Goal: Task Accomplishment & Management: Manage account settings

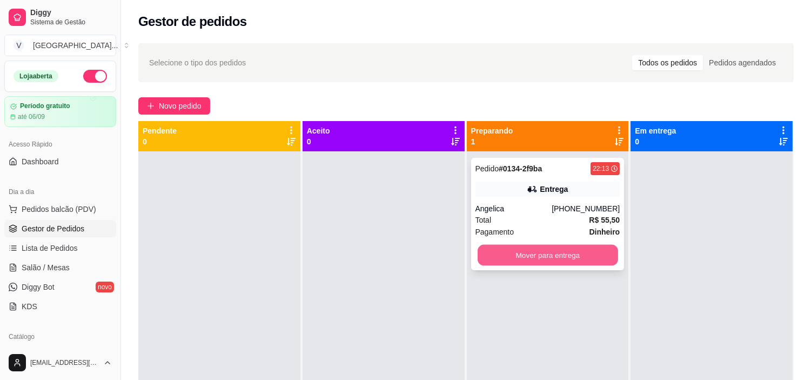
click at [540, 257] on button "Mover para entrega" at bounding box center [548, 255] width 141 height 21
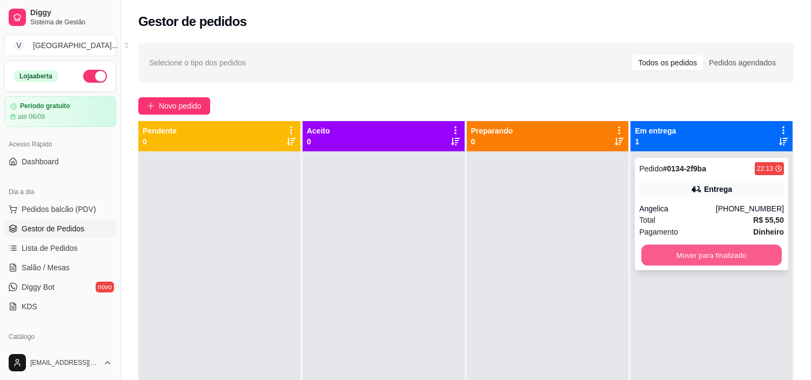
click at [663, 265] on button "Mover para finalizado" at bounding box center [711, 255] width 141 height 21
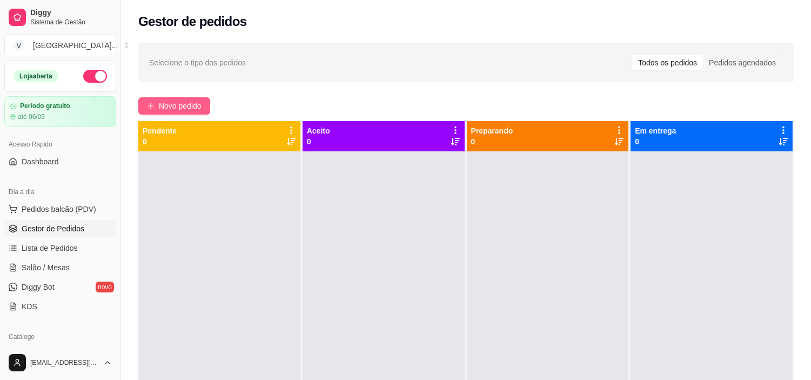
click at [166, 98] on button "Novo pedido" at bounding box center [174, 105] width 72 height 17
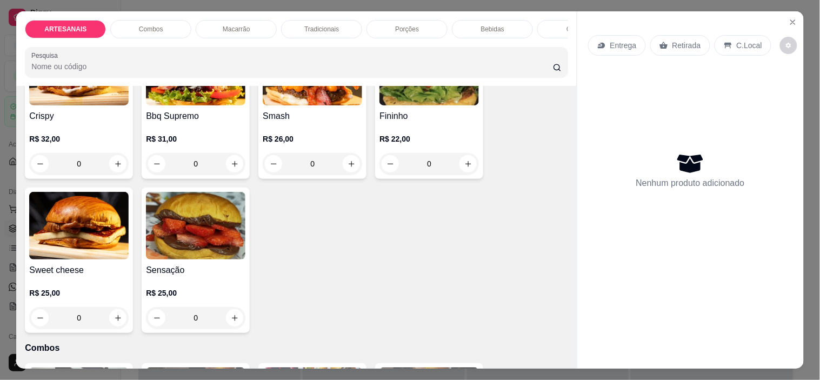
scroll to position [360, 0]
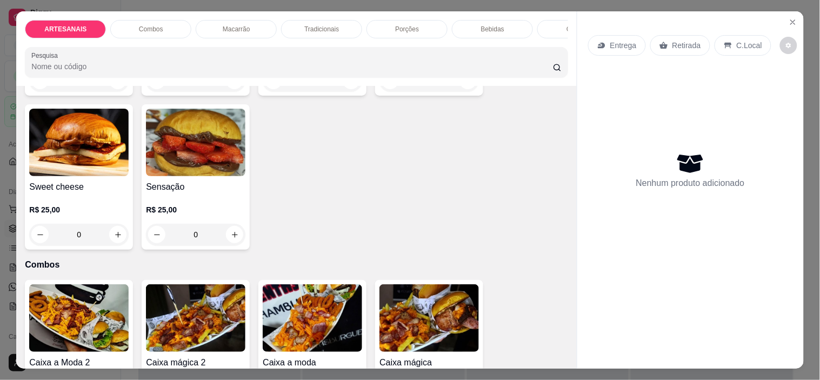
click at [715, 35] on div "C.Local" at bounding box center [742, 45] width 57 height 21
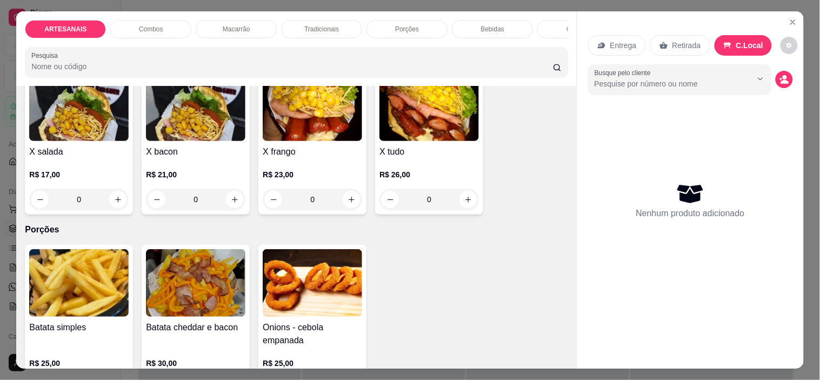
scroll to position [900, 0]
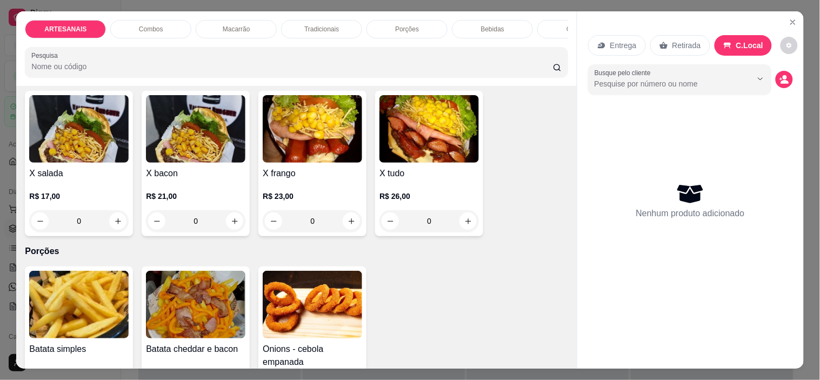
click at [223, 230] on div "0" at bounding box center [195, 221] width 99 height 22
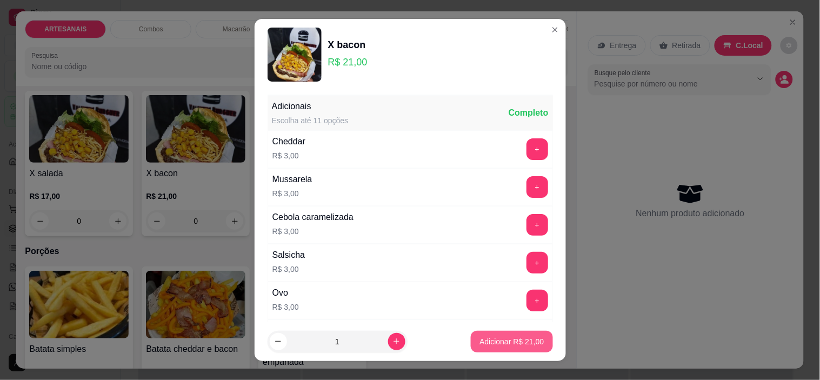
click at [490, 339] on p "Adicionar R$ 21,00" at bounding box center [511, 341] width 64 height 11
type input "1"
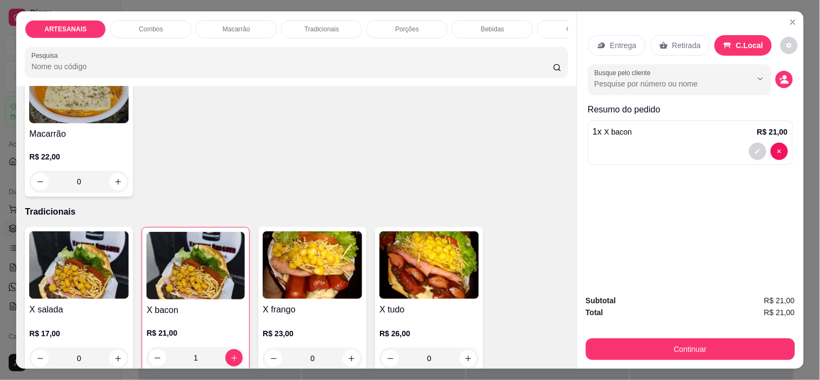
scroll to position [780, 0]
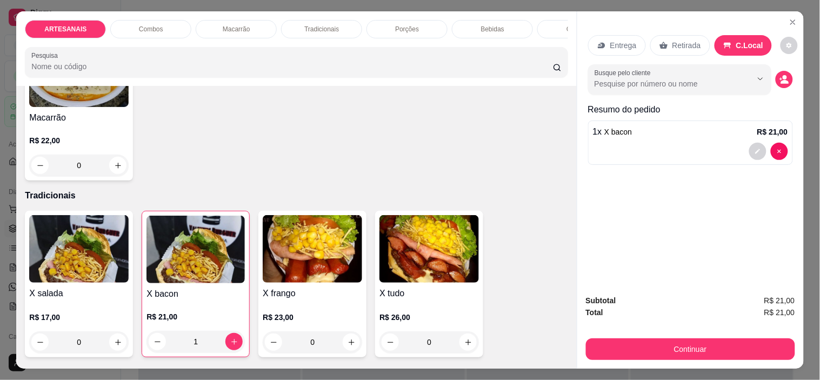
click at [109, 343] on div "0" at bounding box center [78, 342] width 99 height 22
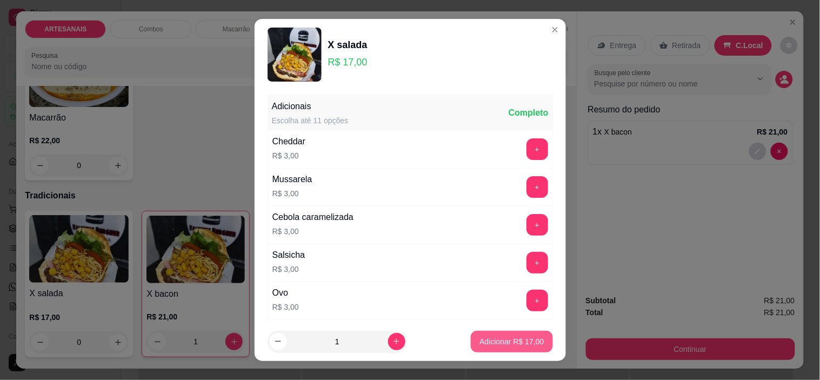
click at [488, 343] on p "Adicionar R$ 17,00" at bounding box center [511, 341] width 64 height 11
type input "1"
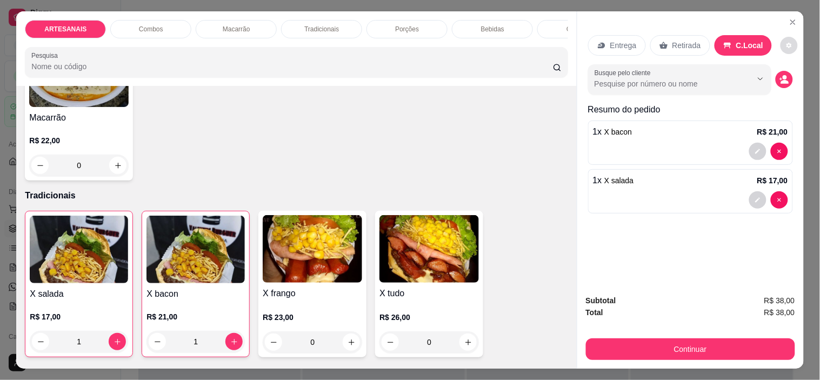
click at [780, 37] on button "decrease-product-quantity" at bounding box center [788, 45] width 17 height 17
click at [795, 84] on span "Automatic updates" at bounding box center [791, 84] width 22 height 13
click at [787, 84] on input "Automatic updates" at bounding box center [783, 87] width 7 height 7
checkbox input "true"
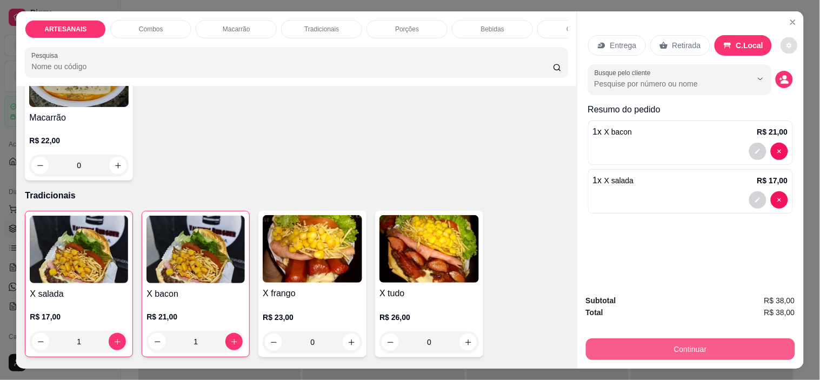
click at [720, 344] on button "Continuar" at bounding box center [690, 349] width 209 height 22
click at [674, 344] on button "Continuar" at bounding box center [690, 349] width 209 height 22
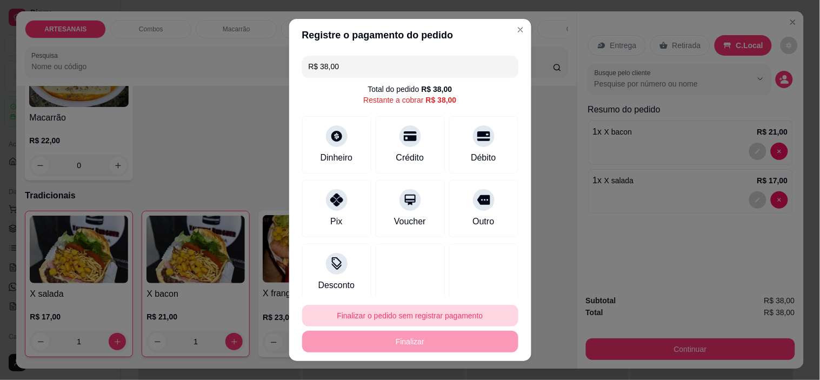
click at [415, 315] on button "Finalizar o pedido sem registrar pagamento" at bounding box center [410, 316] width 216 height 22
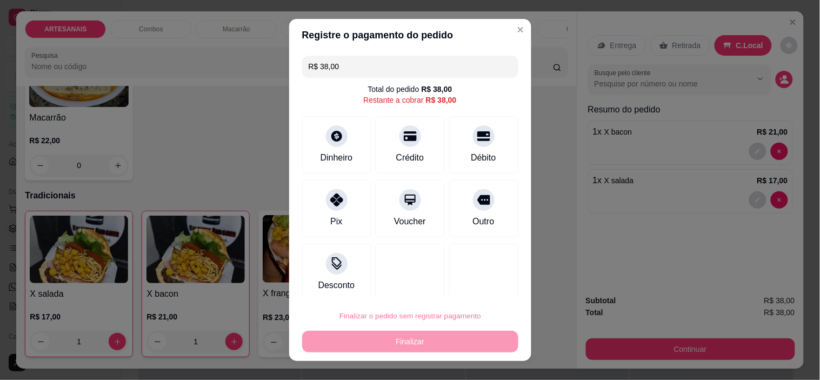
click at [480, 282] on button "Confirmar" at bounding box center [471, 285] width 40 height 17
type input "0"
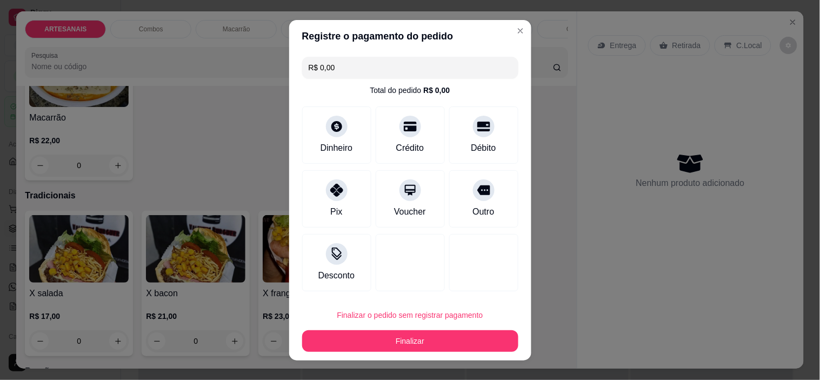
type input "R$ 0,00"
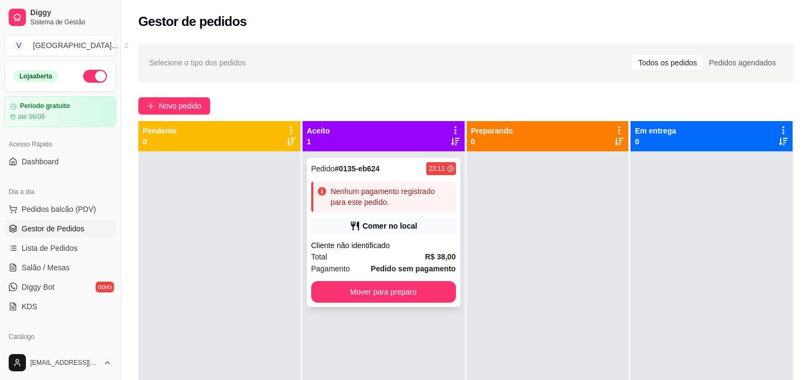
click at [430, 186] on div "Nenhum pagamento registrado para este pedido." at bounding box center [391, 197] width 121 height 22
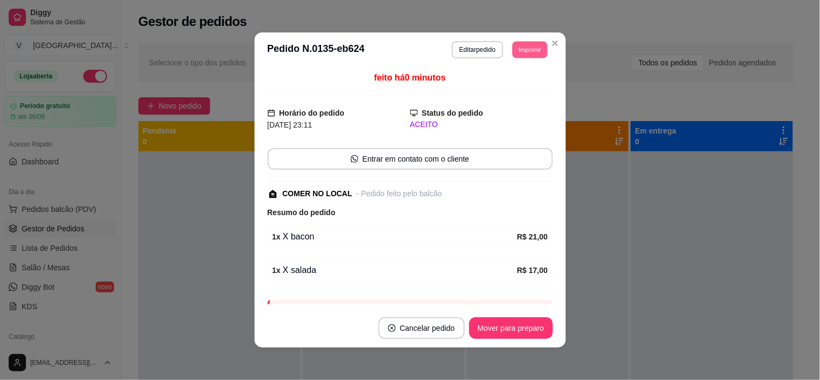
click at [536, 49] on button "Imprimir" at bounding box center [529, 49] width 35 height 17
click at [517, 93] on button "IMPRESSORA" at bounding box center [506, 87] width 76 height 17
click at [415, 206] on div "feito há 0 minutos Horário do pedido [DATE] 23:11 Status do pedido ACEITO Entra…" at bounding box center [410, 187] width 285 height 233
click at [491, 45] on button "Editar pedido" at bounding box center [477, 49] width 51 height 17
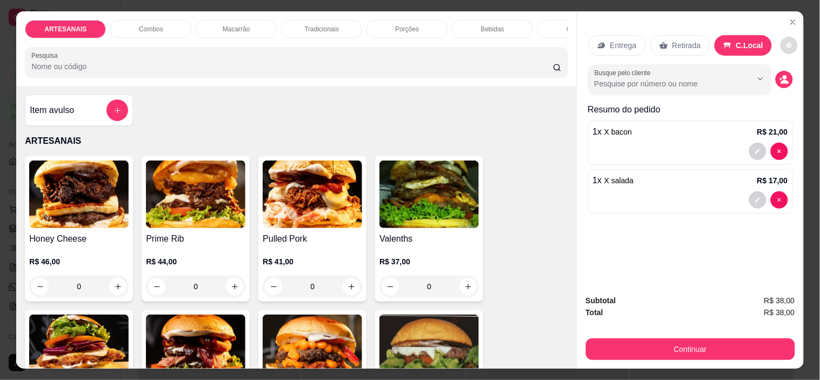
click at [786, 42] on icon "decrease-product-quantity" at bounding box center [789, 45] width 6 height 6
click at [630, 319] on div "Subtotal R$ 38,00 Total R$ 38,00 Continuar" at bounding box center [690, 327] width 209 height 65
click at [786, 26] on div "Entrega Retirada C.Local" at bounding box center [690, 45] width 205 height 38
click at [786, 42] on icon "decrease-product-quantity" at bounding box center [789, 45] width 6 height 6
click at [797, 92] on div "Impressão automática habilitada" at bounding box center [749, 84] width 115 height 19
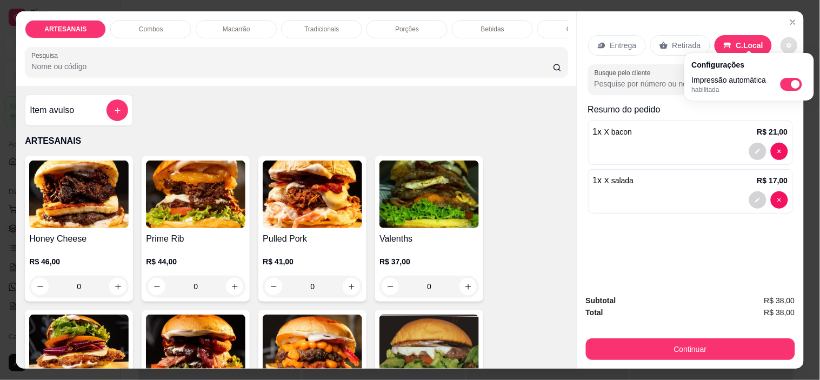
click at [794, 89] on span "Automatic updates" at bounding box center [791, 84] width 22 height 13
click at [787, 89] on input "Automatic updates" at bounding box center [783, 87] width 7 height 7
checkbox input "false"
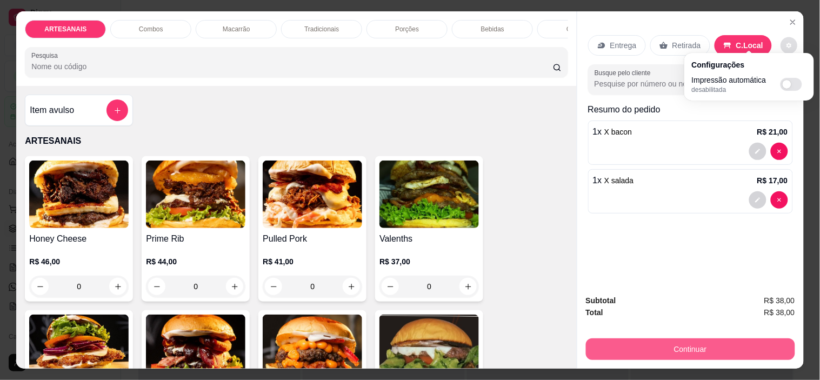
click at [705, 344] on button "Continuar" at bounding box center [690, 349] width 209 height 22
click at [688, 344] on button "Continuar" at bounding box center [690, 349] width 209 height 22
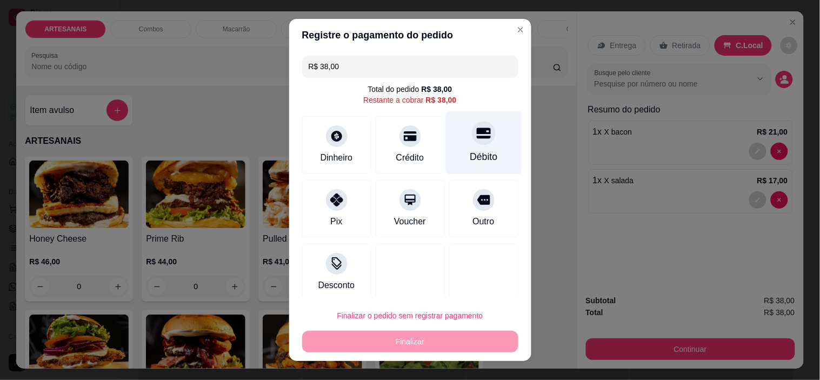
click at [474, 155] on div "Débito" at bounding box center [484, 157] width 28 height 14
type input "R$ 0,00"
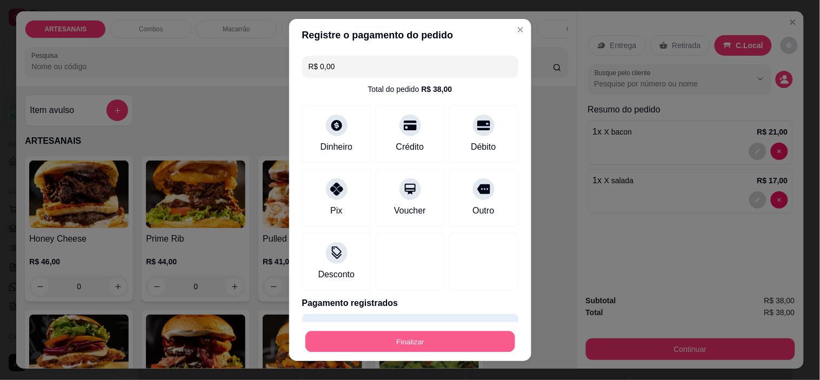
click at [438, 340] on button "Finalizar" at bounding box center [410, 341] width 210 height 21
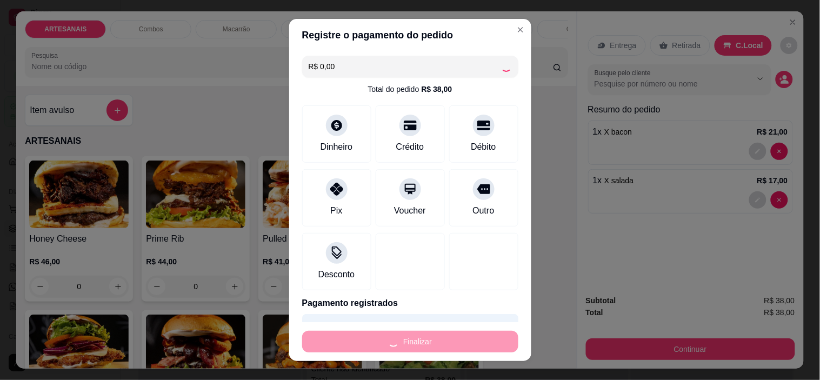
type input "0"
type input "-R$ 38,00"
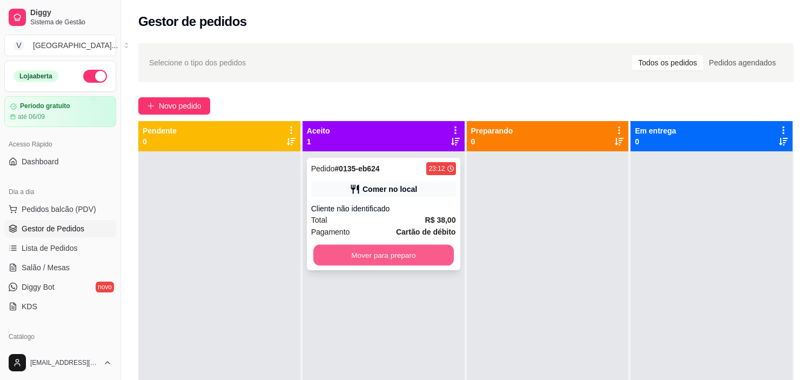
click at [419, 247] on button "Mover para preparo" at bounding box center [383, 255] width 141 height 21
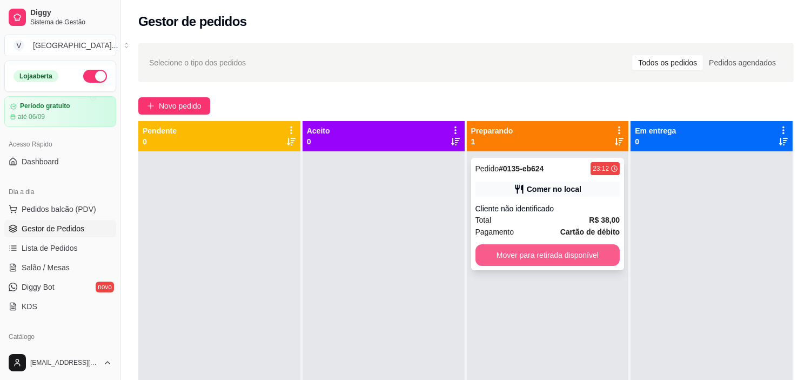
click at [576, 262] on button "Mover para retirada disponível" at bounding box center [548, 255] width 145 height 22
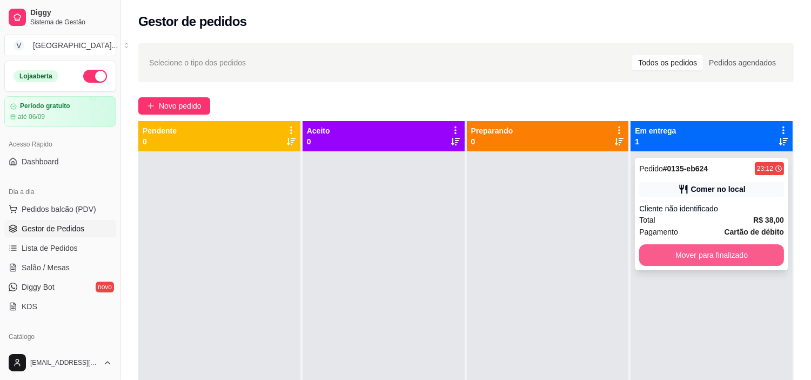
click at [701, 255] on button "Mover para finalizado" at bounding box center [711, 255] width 145 height 22
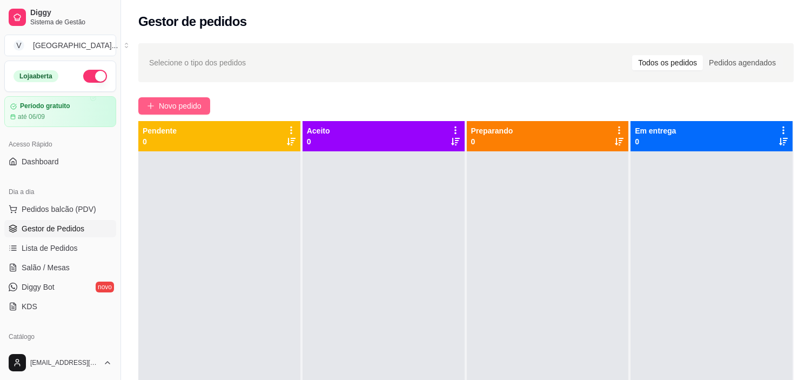
click at [191, 105] on span "Novo pedido" at bounding box center [180, 106] width 43 height 12
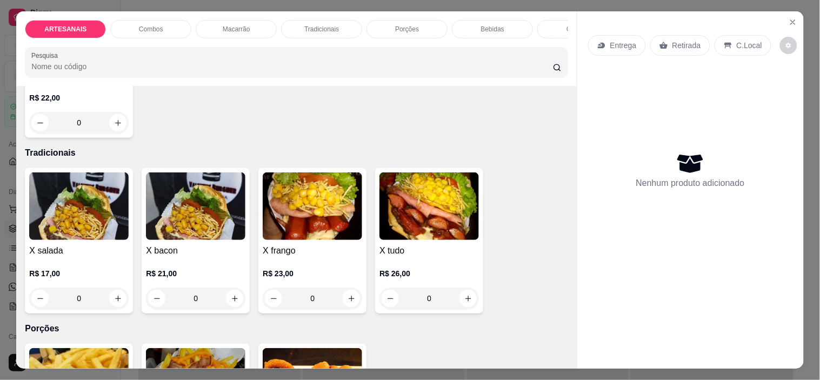
scroll to position [840, 0]
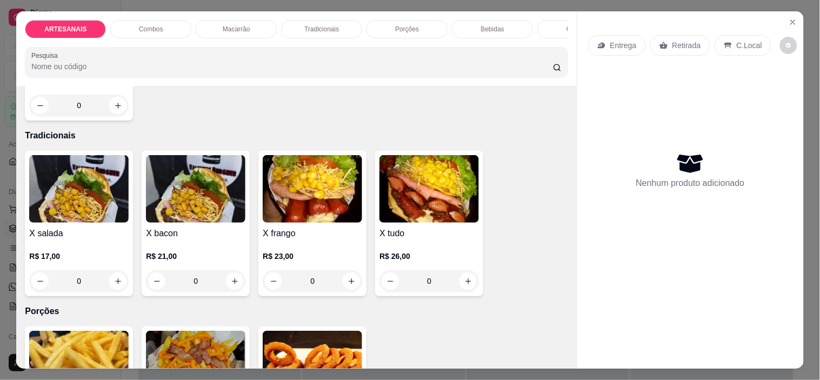
click at [238, 285] on div "0" at bounding box center [195, 281] width 99 height 22
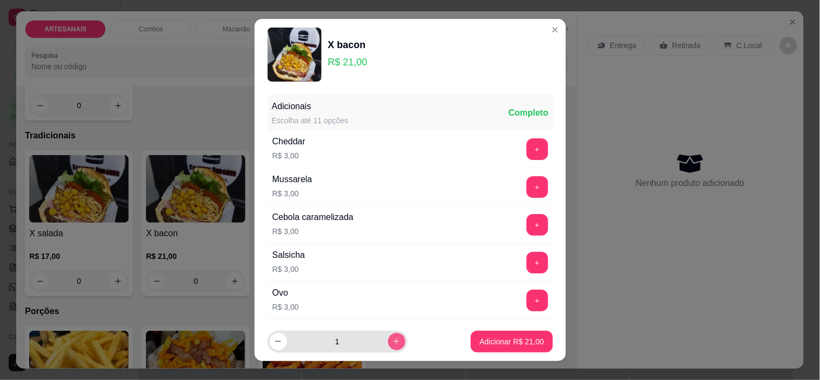
click at [392, 345] on icon "increase-product-quantity" at bounding box center [396, 341] width 8 height 8
click at [392, 344] on icon "increase-product-quantity" at bounding box center [396, 342] width 8 height 8
type input "4"
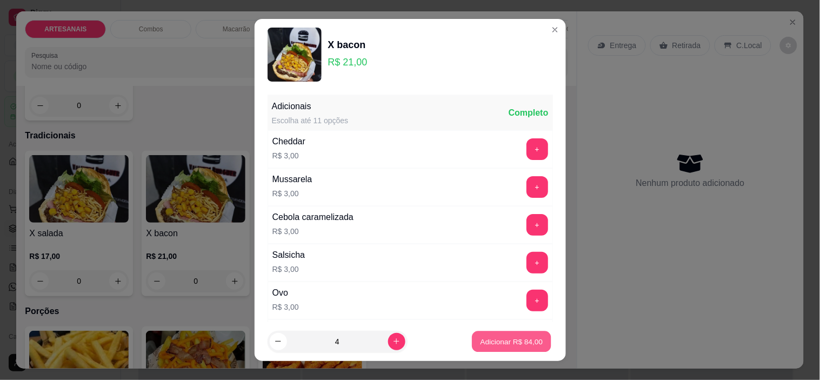
click at [483, 339] on p "Adicionar R$ 84,00" at bounding box center [511, 341] width 63 height 10
type input "4"
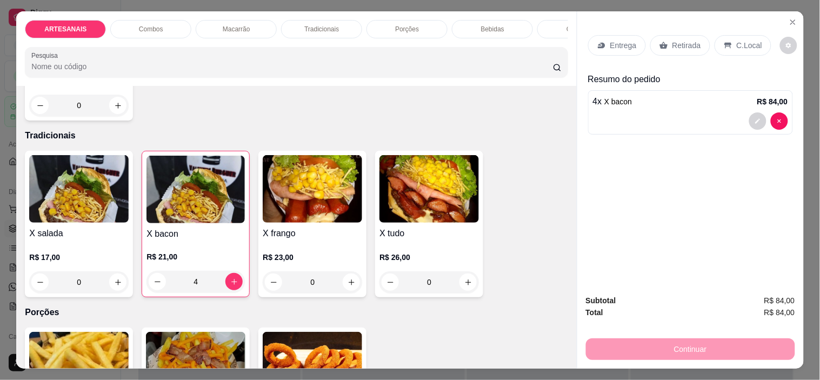
click at [627, 40] on p "Entrega" at bounding box center [623, 45] width 26 height 11
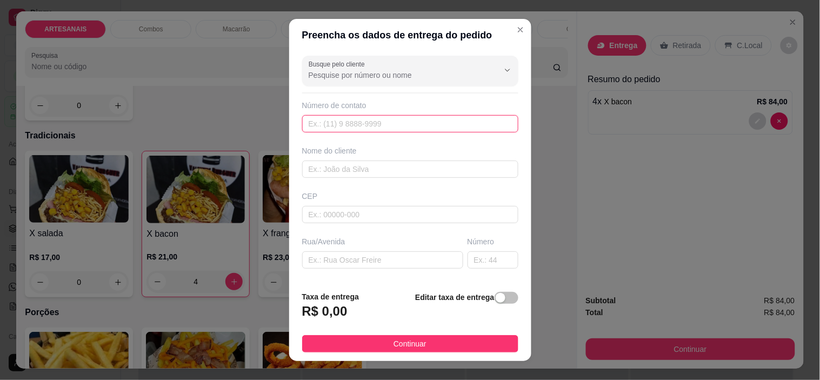
click at [365, 121] on input "text" at bounding box center [410, 123] width 216 height 17
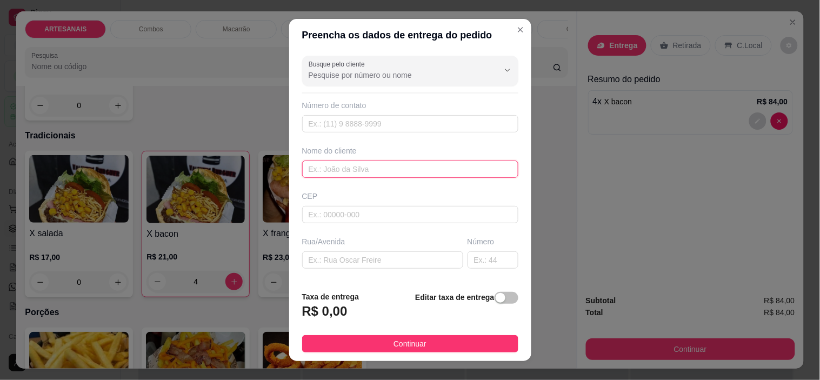
click at [355, 171] on input "text" at bounding box center [410, 169] width 216 height 17
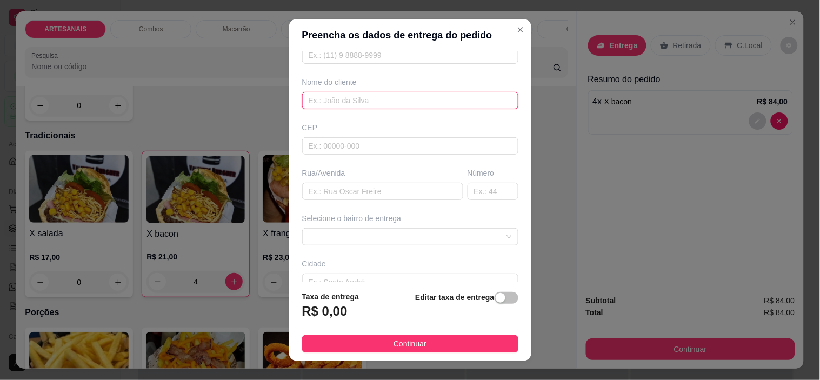
scroll to position [133, 0]
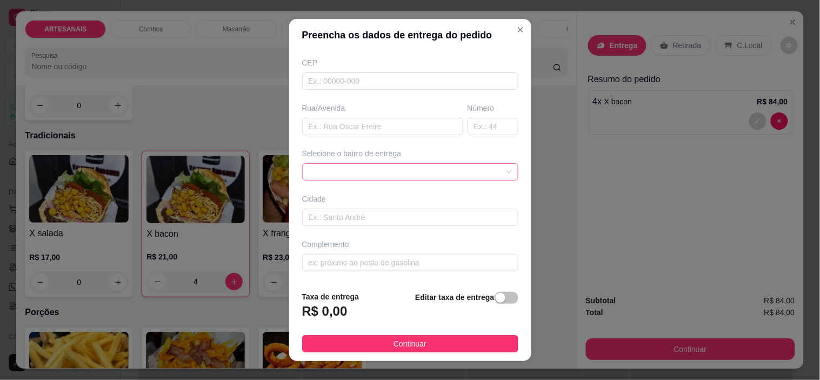
click at [466, 166] on span at bounding box center [410, 172] width 203 height 16
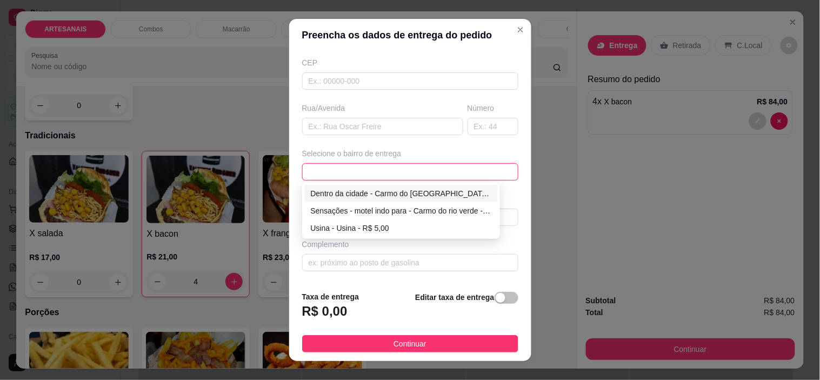
click at [361, 196] on div "Dentro da cidade - Carmo do [GEOGRAPHIC_DATA] - R$ 2,00" at bounding box center [401, 194] width 181 height 12
type input "Carmo do [GEOGRAPHIC_DATA]"
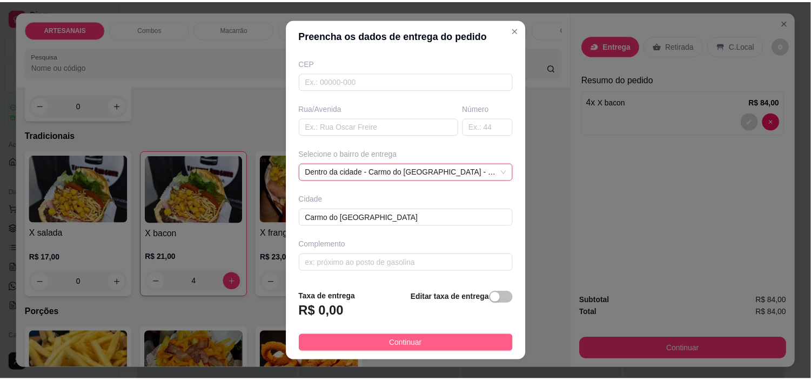
scroll to position [122, 0]
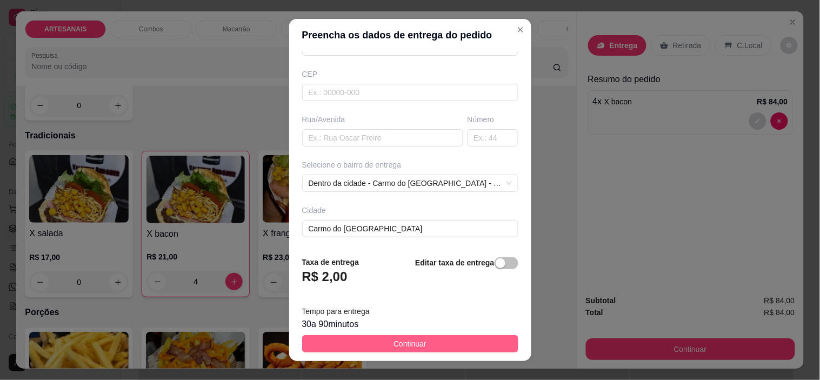
click at [430, 341] on button "Continuar" at bounding box center [410, 343] width 216 height 17
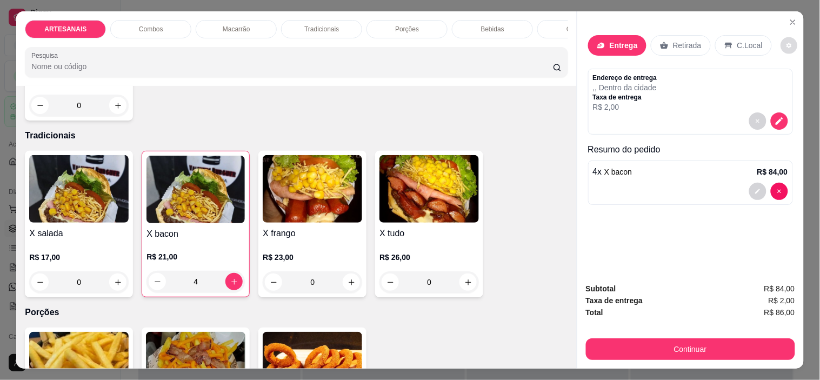
click at [781, 41] on button "decrease-product-quantity" at bounding box center [789, 45] width 17 height 17
click at [786, 84] on span "Automatic updates" at bounding box center [787, 84] width 9 height 9
click at [786, 84] on input "Automatic updates" at bounding box center [783, 87] width 7 height 7
checkbox input "true"
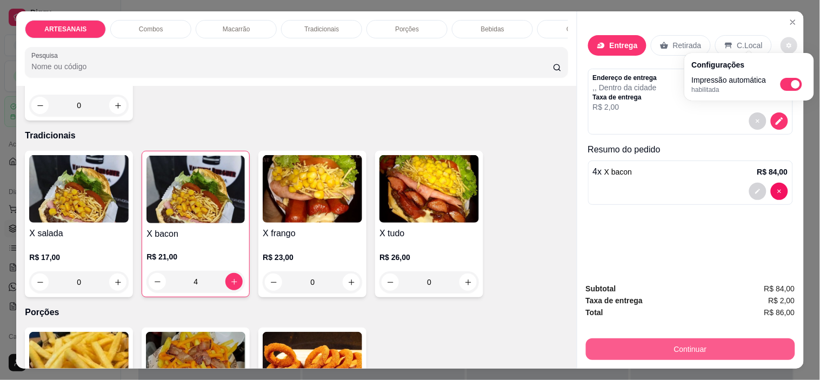
click at [737, 350] on button "Continuar" at bounding box center [690, 349] width 209 height 22
click at [729, 344] on button "Continuar" at bounding box center [690, 349] width 209 height 22
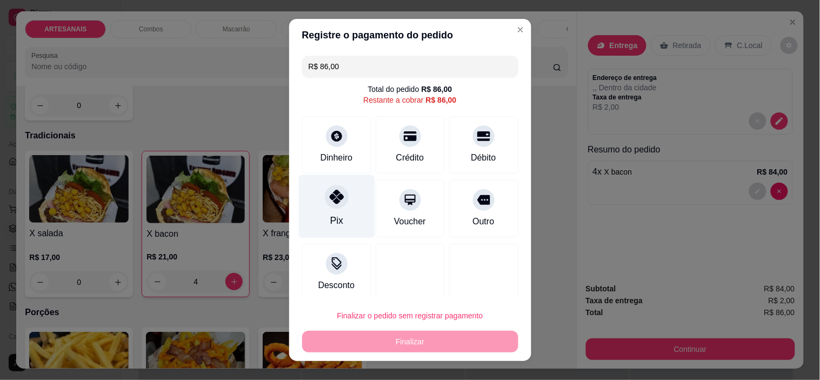
click at [343, 224] on div "Pix" at bounding box center [336, 206] width 76 height 63
type input "R$ 0,00"
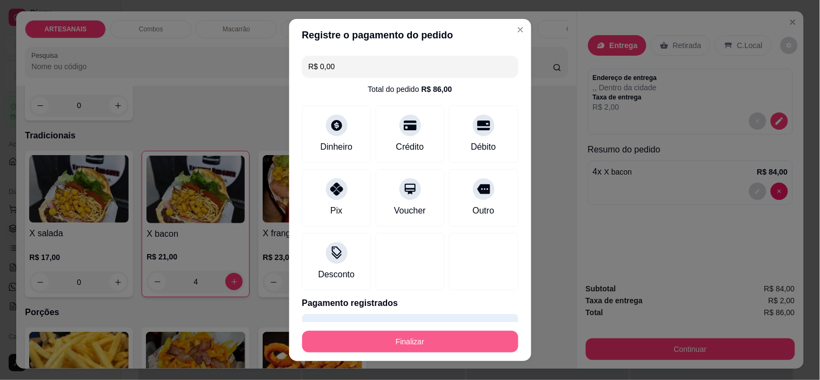
click at [441, 339] on button "Finalizar" at bounding box center [410, 342] width 216 height 22
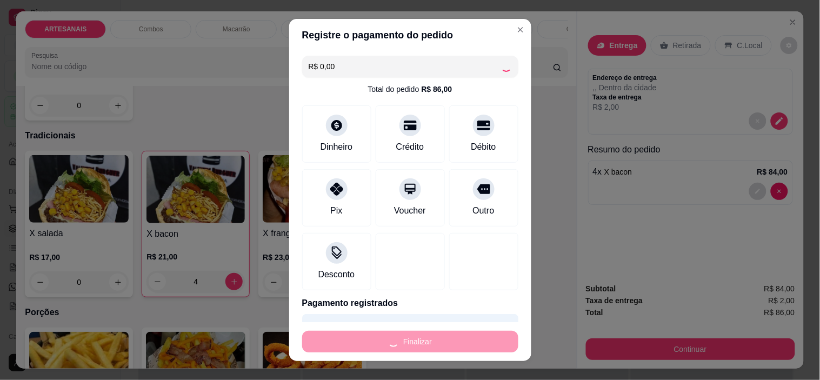
type input "0"
type input "-R$ 86,00"
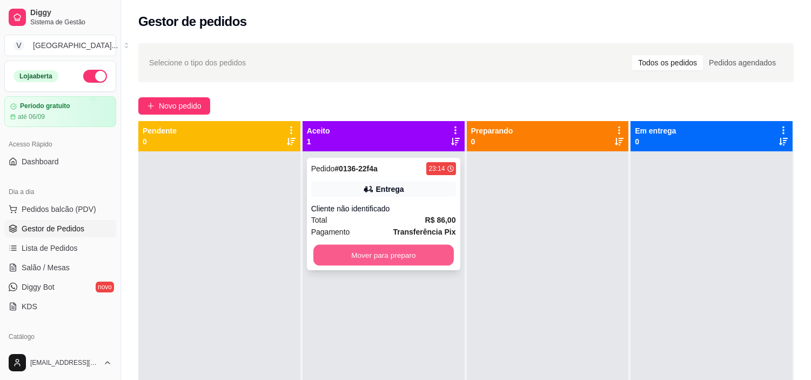
click at [388, 257] on button "Mover para preparo" at bounding box center [383, 255] width 141 height 21
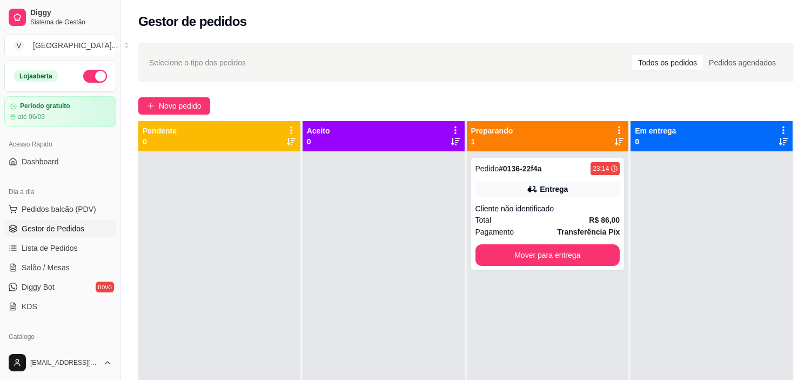
drag, startPoint x: 388, startPoint y: 257, endPoint x: 446, endPoint y: 301, distance: 72.9
click at [407, 318] on div at bounding box center [384, 341] width 162 height 380
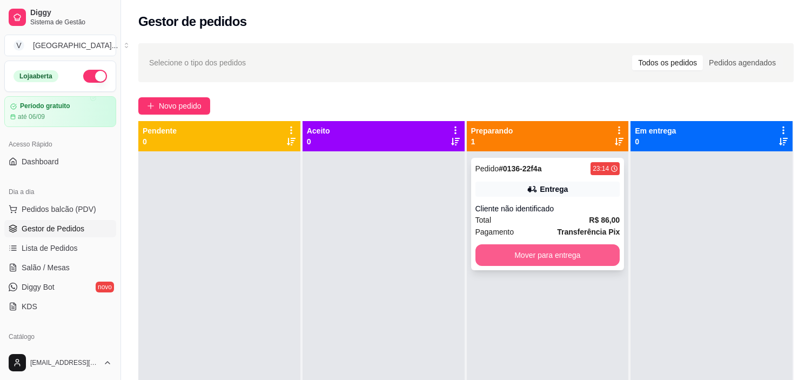
click at [539, 253] on button "Mover para entrega" at bounding box center [548, 255] width 145 height 22
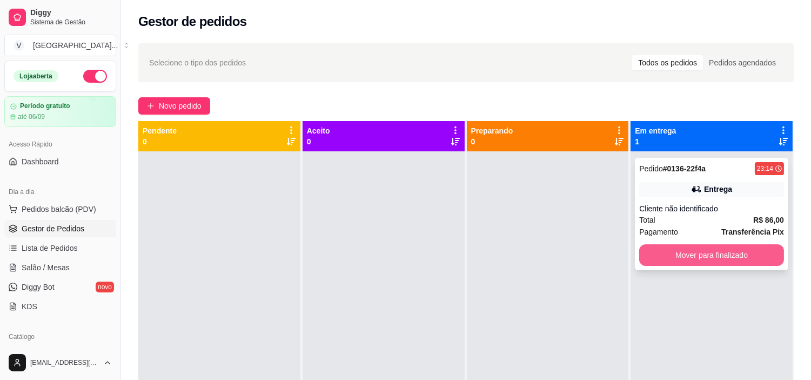
click at [723, 257] on button "Mover para finalizado" at bounding box center [711, 255] width 145 height 22
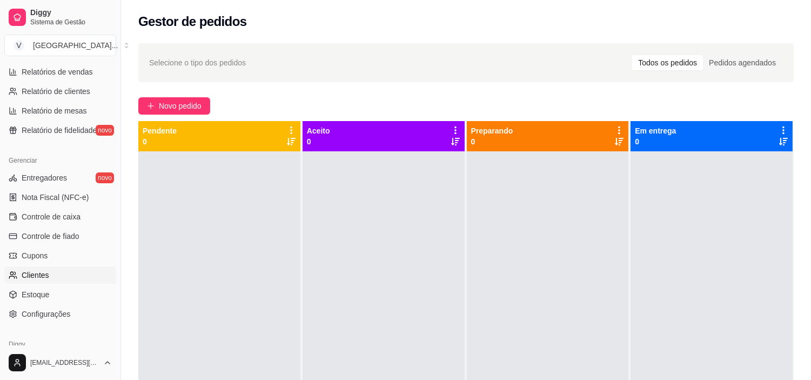
scroll to position [360, 0]
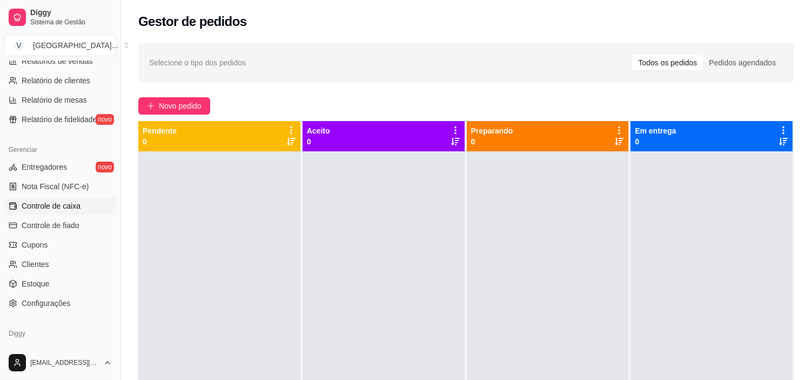
click at [65, 201] on span "Controle de caixa" at bounding box center [51, 206] width 59 height 11
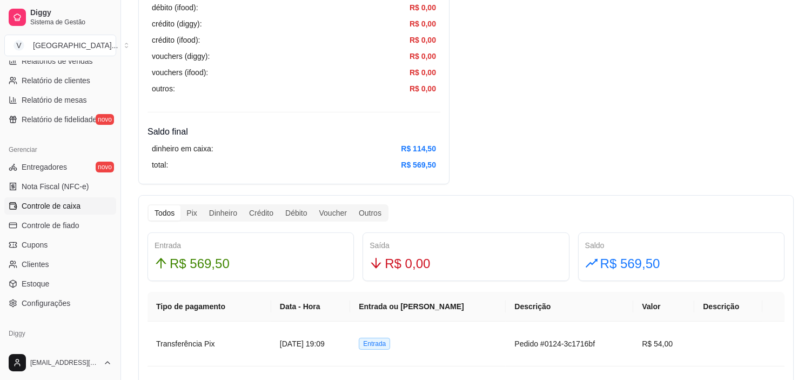
scroll to position [480, 0]
drag, startPoint x: 239, startPoint y: 271, endPoint x: 158, endPoint y: 269, distance: 81.6
click at [158, 269] on div "R$ 569,50" at bounding box center [251, 262] width 192 height 21
click at [614, 89] on div "Resumo Adicionar entrada/saída Data de abertura: [DATE] 18:56 Saldo inícial Din…" at bounding box center [466, 380] width 656 height 1537
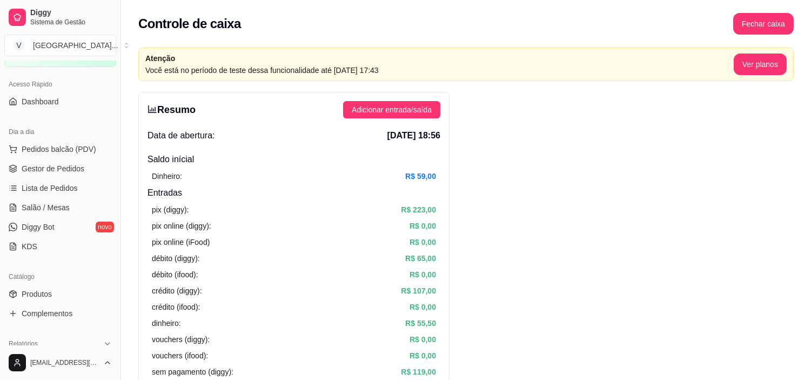
scroll to position [0, 0]
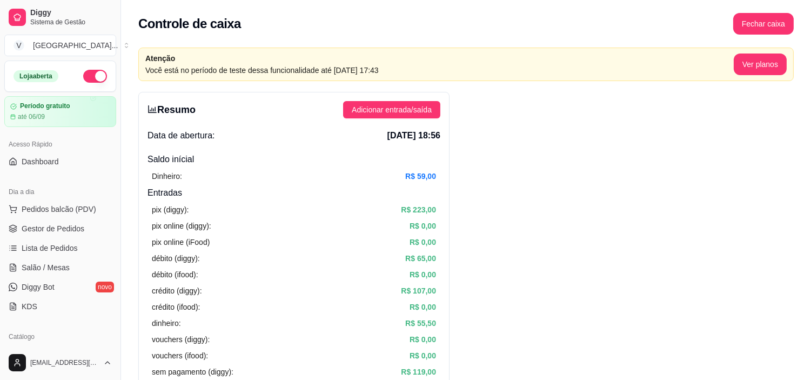
click at [83, 78] on button "button" at bounding box center [95, 76] width 24 height 13
drag, startPoint x: 405, startPoint y: 179, endPoint x: 555, endPoint y: 198, distance: 150.9
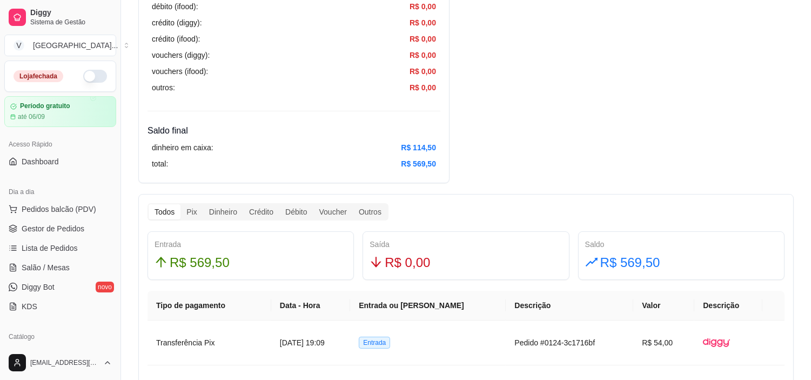
click at [653, 172] on div "Resumo Adicionar entrada/saída Data de abertura: [DATE] 18:56 Saldo inícial Din…" at bounding box center [466, 380] width 656 height 1537
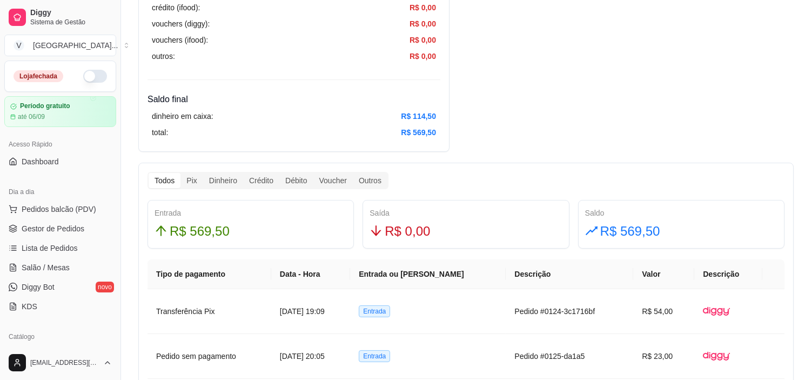
scroll to position [540, 0]
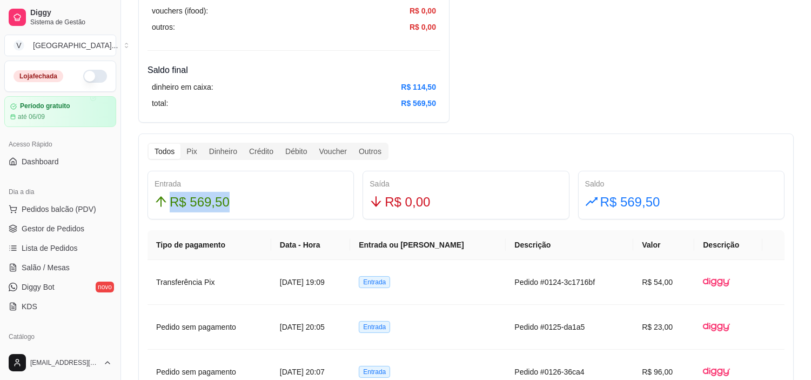
drag, startPoint x: 161, startPoint y: 201, endPoint x: 190, endPoint y: 184, distance: 33.7
click at [227, 208] on div "R$ 569,50" at bounding box center [251, 202] width 192 height 21
drag, startPoint x: 179, startPoint y: 180, endPoint x: 453, endPoint y: 198, distance: 274.0
click at [162, 176] on div "Entrada R$ 569,50" at bounding box center [251, 195] width 206 height 49
drag, startPoint x: 674, startPoint y: 190, endPoint x: 604, endPoint y: 177, distance: 71.3
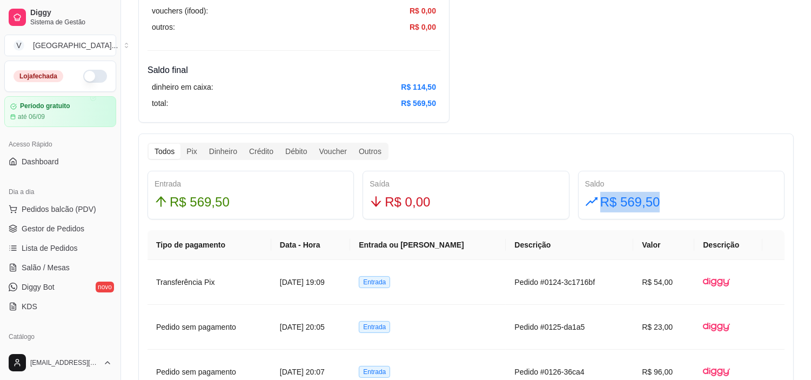
click at [604, 178] on div "Saldo R$ 569,50" at bounding box center [681, 195] width 192 height 35
click at [652, 99] on div "Resumo Adicionar entrada/saída Data de abertura: [DATE] 18:56 Saldo inícial Din…" at bounding box center [466, 319] width 656 height 1537
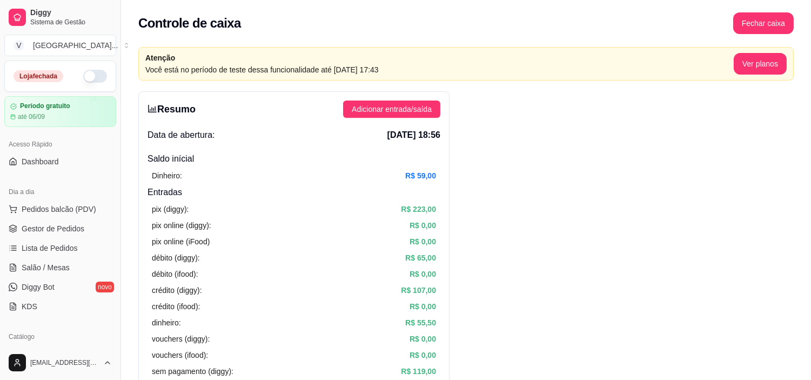
scroll to position [0, 0]
drag, startPoint x: 420, startPoint y: 181, endPoint x: 494, endPoint y: 179, distance: 74.1
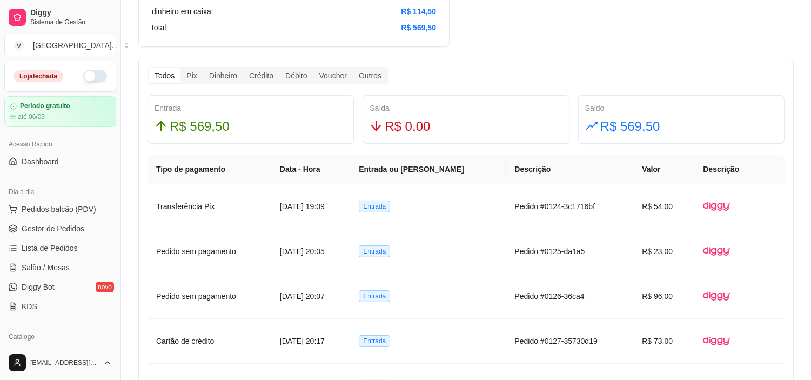
scroll to position [660, 0]
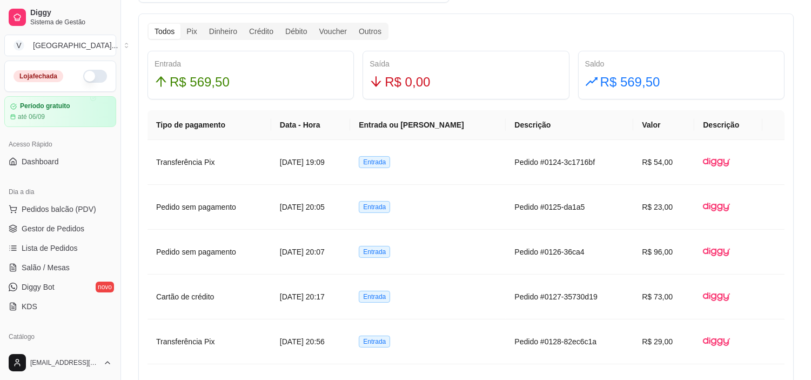
click at [720, 36] on div "Todos Pix Dinheiro Crédito Débito Voucher Outros Entrada R$ 569,50 Saída R$ 0,0…" at bounding box center [466, 323] width 656 height 619
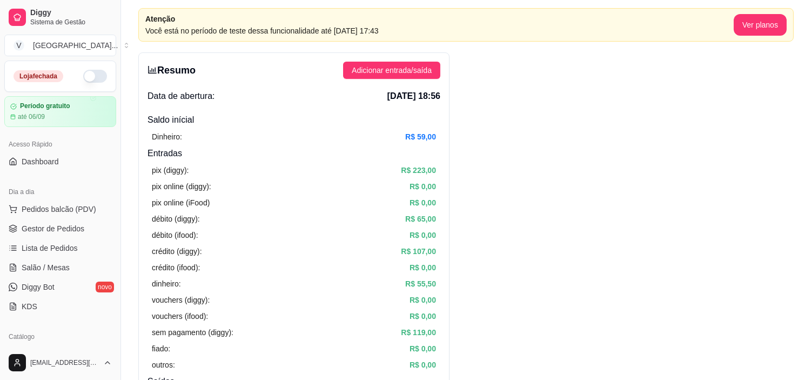
scroll to position [0, 0]
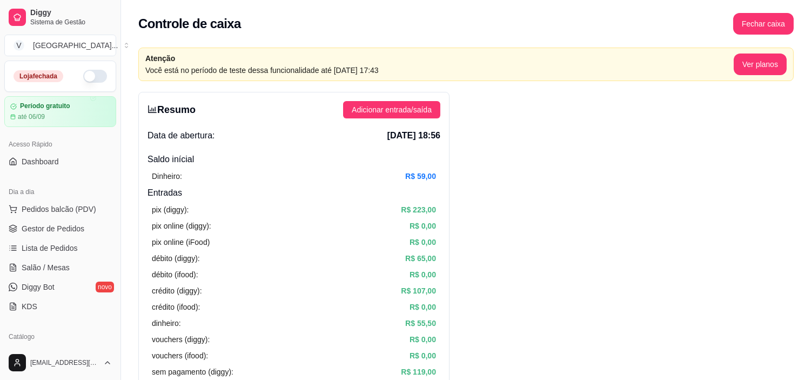
click at [748, 34] on button "Fechar caixa" at bounding box center [763, 24] width 61 height 22
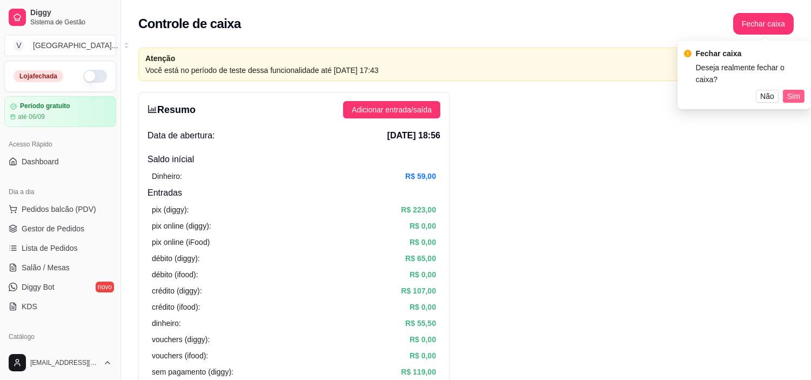
click at [793, 90] on span "Sim" at bounding box center [793, 96] width 13 height 12
